Goal: Information Seeking & Learning: Learn about a topic

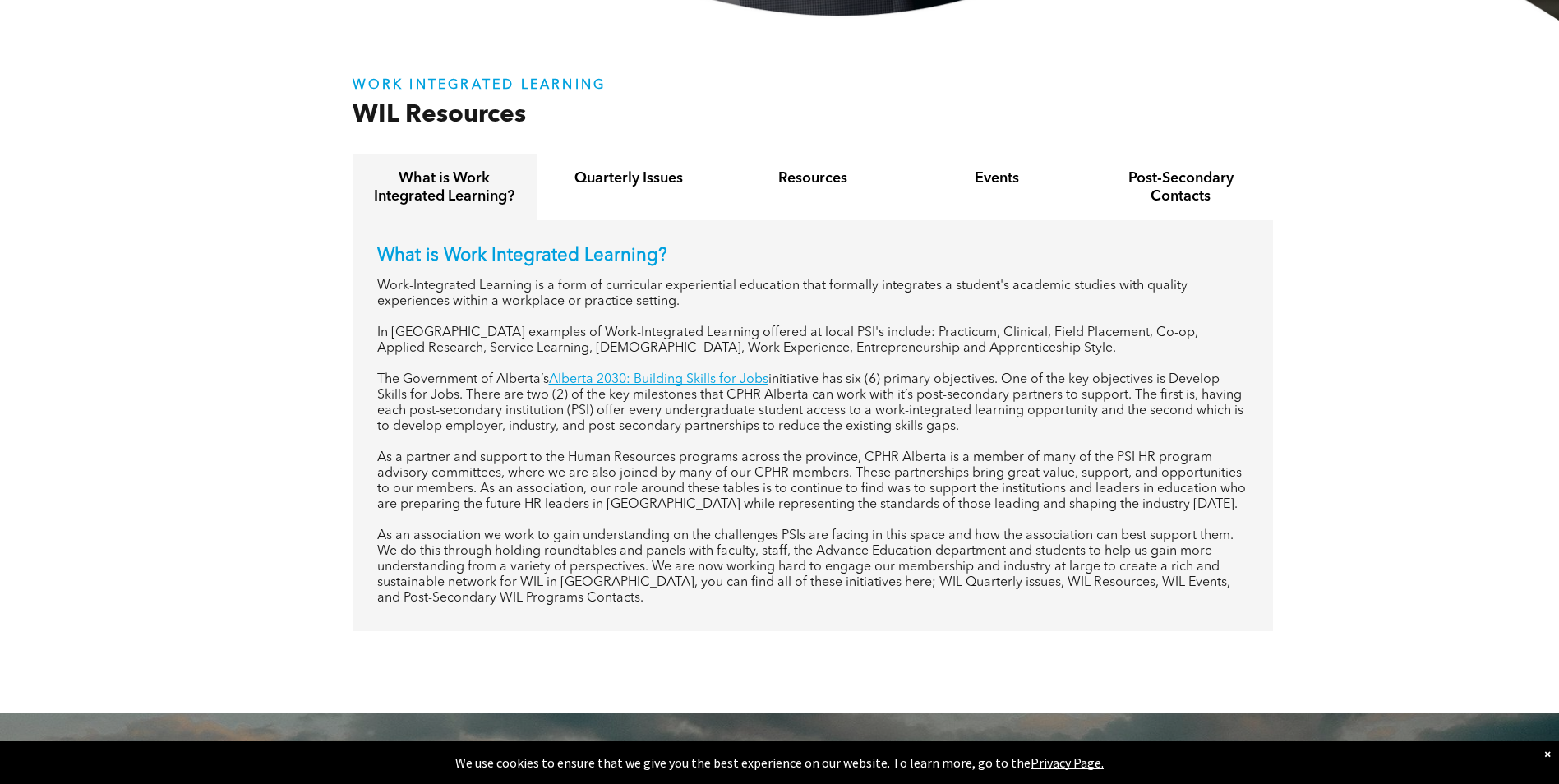
scroll to position [658, 0]
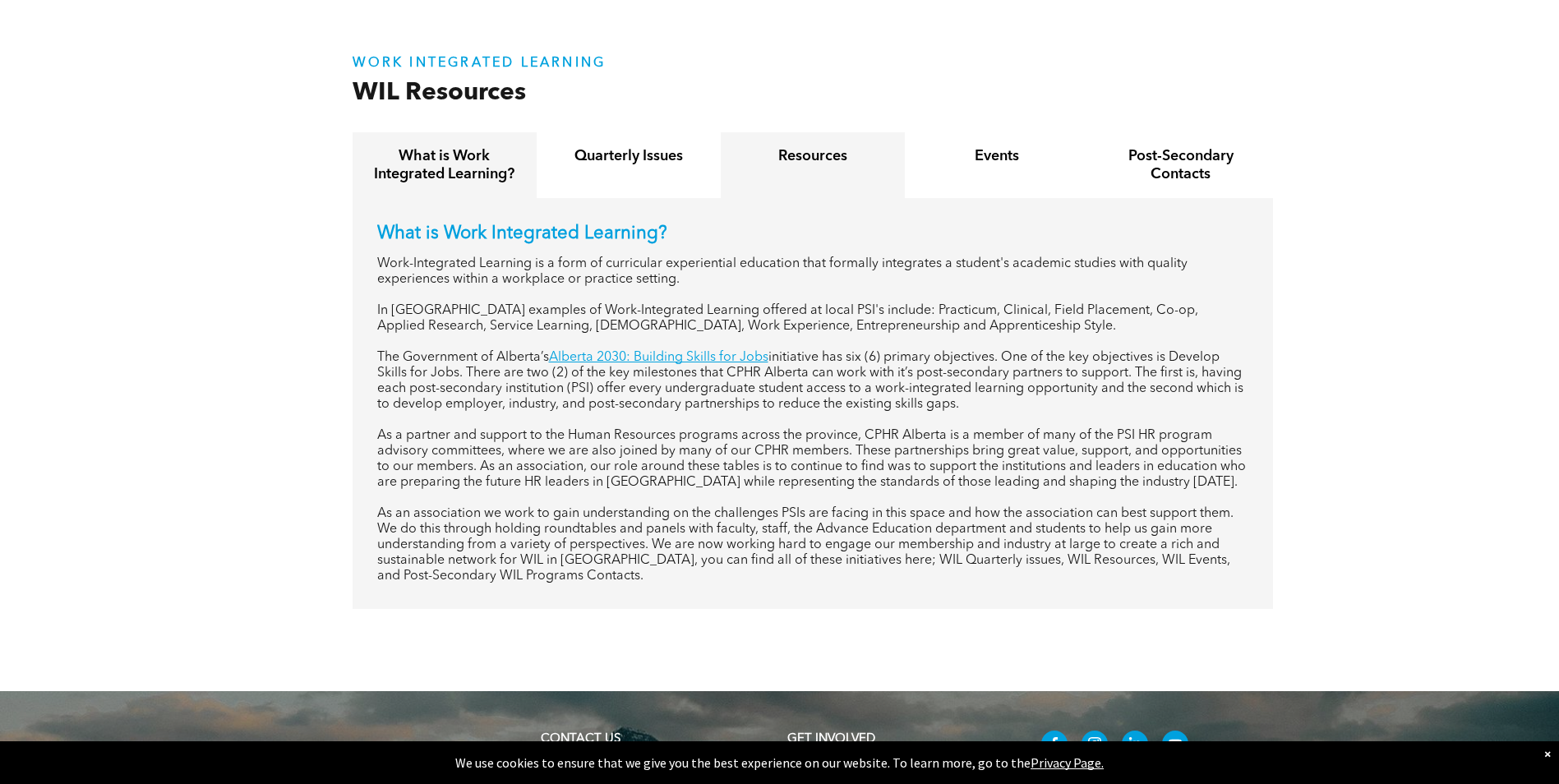
click at [883, 157] on h4 "Resources" at bounding box center [813, 156] width 155 height 18
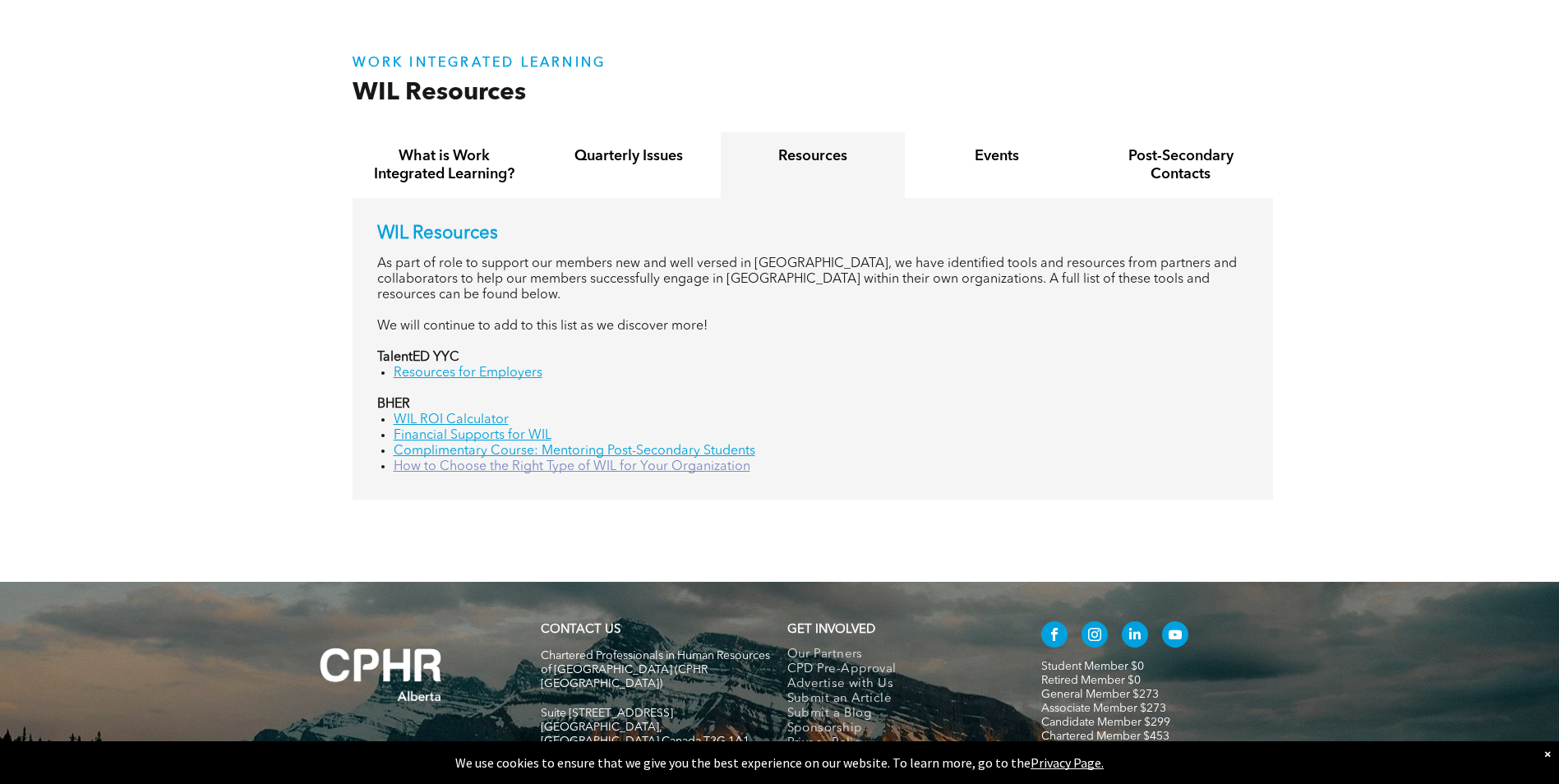
click at [468, 460] on link "How to Choose the Right Type of WIL for Your Organization" at bounding box center [572, 466] width 357 height 13
click at [609, 160] on h4 "Quarterly Issues" at bounding box center [628, 156] width 155 height 18
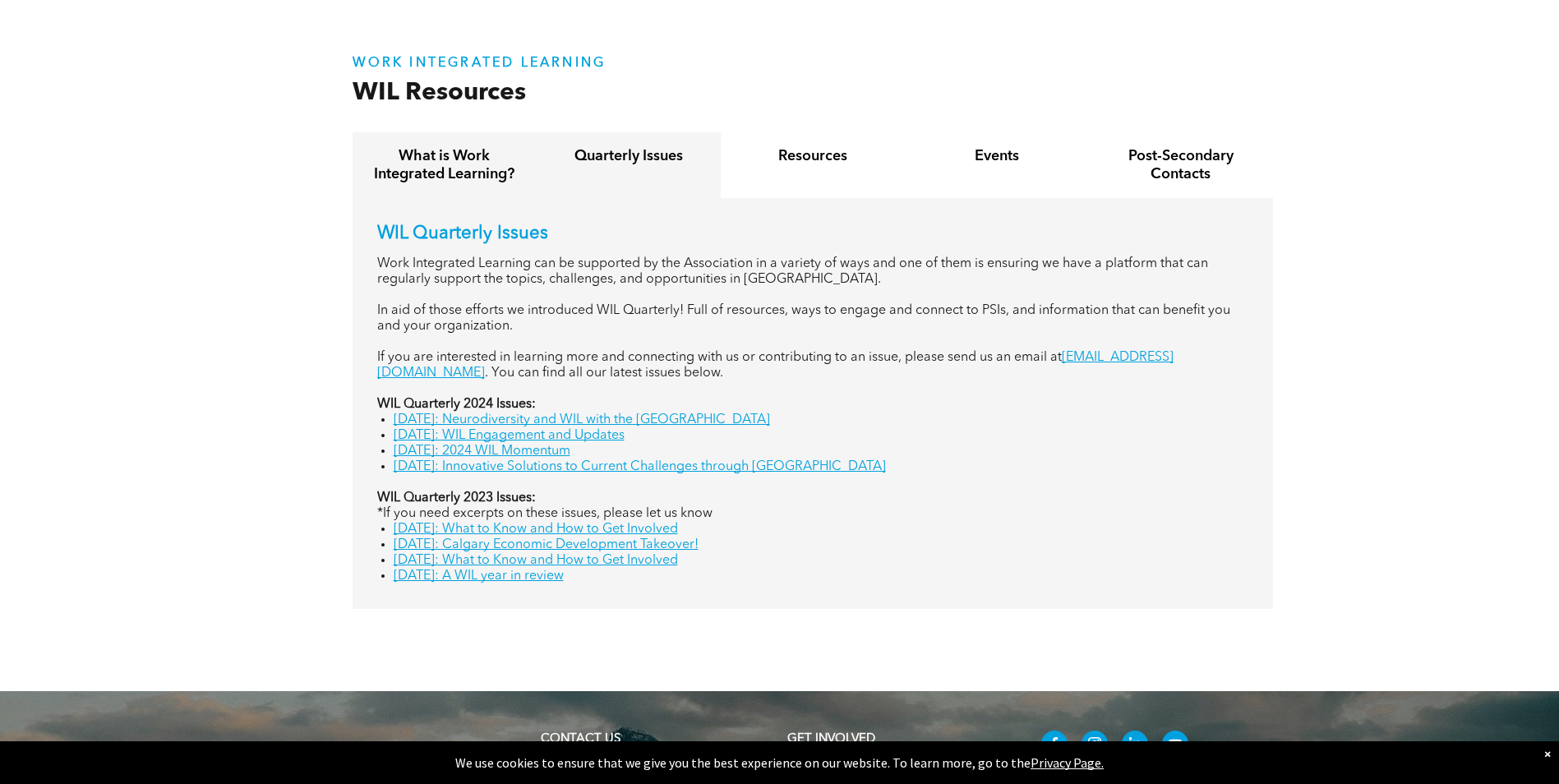
click at [488, 158] on h4 "What is Work Integrated Learning?" at bounding box center [444, 165] width 155 height 36
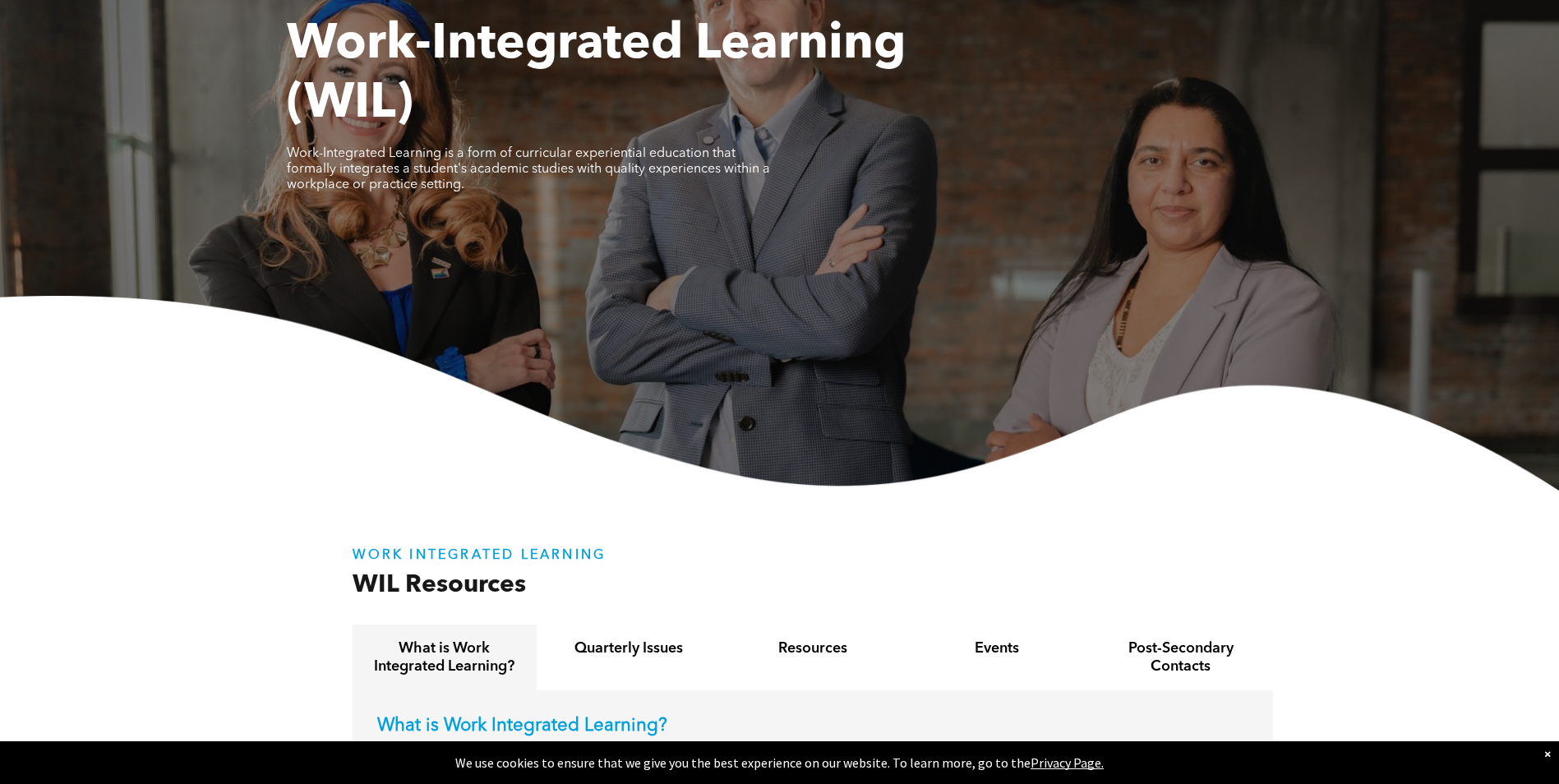
scroll to position [0, 0]
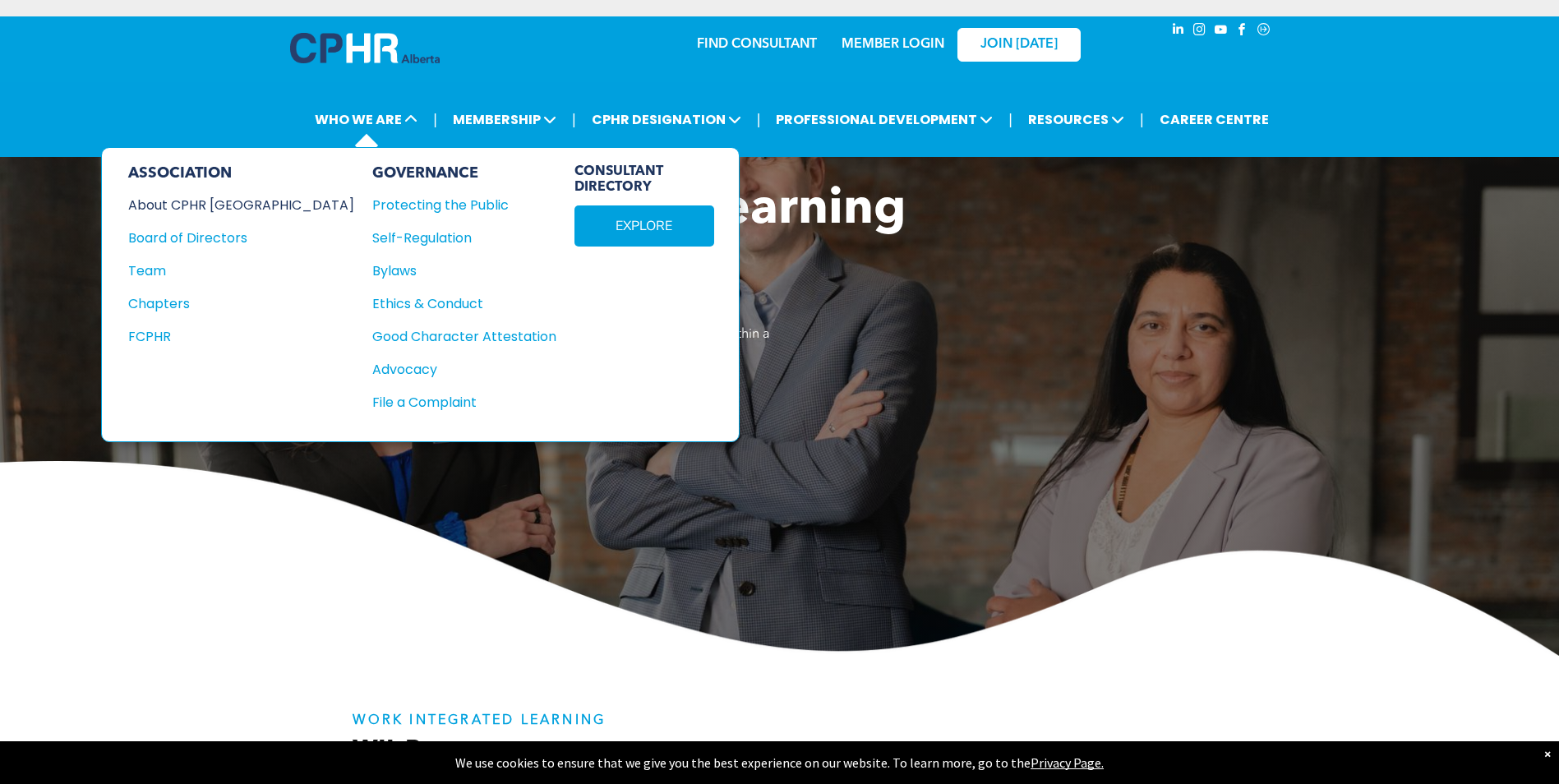
click at [175, 195] on div "About CPHR [GEOGRAPHIC_DATA]" at bounding box center [229, 205] width 203 height 21
